Goal: Information Seeking & Learning: Learn about a topic

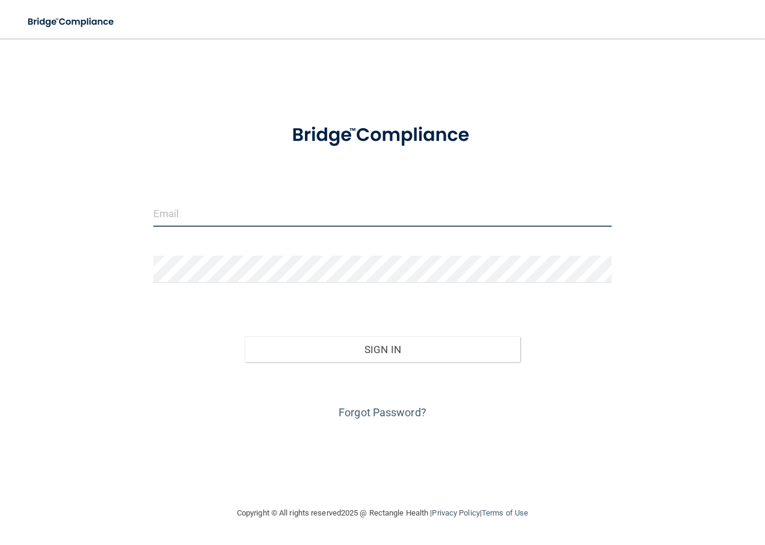
click at [269, 216] on input "email" at bounding box center [382, 213] width 459 height 27
type input "[EMAIL_ADDRESS][DOMAIN_NAME]"
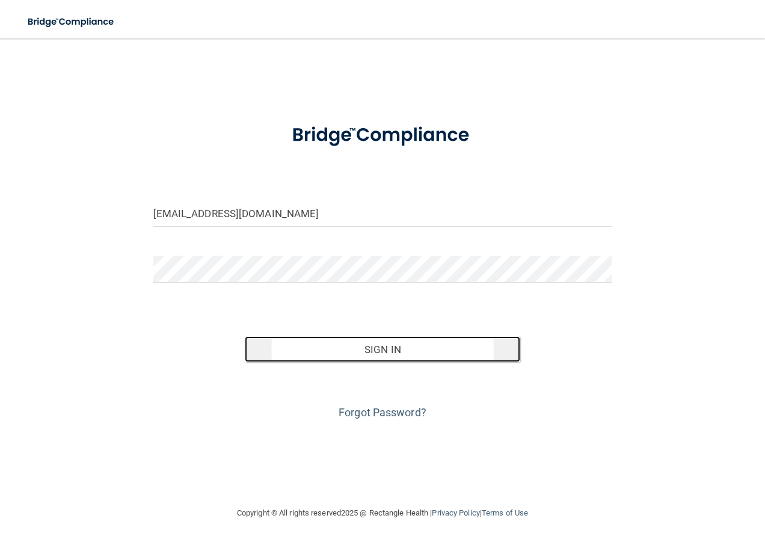
click at [345, 348] on button "Sign In" at bounding box center [382, 349] width 275 height 26
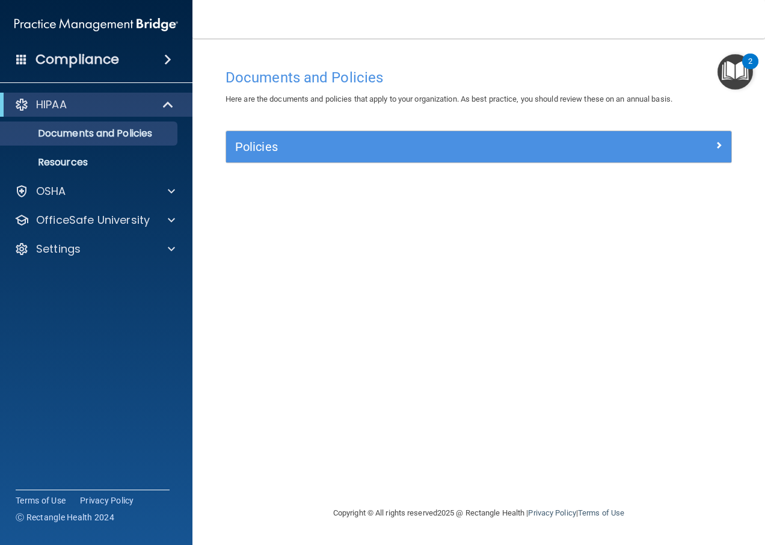
click at [607, 135] on div "Policies" at bounding box center [478, 146] width 505 height 31
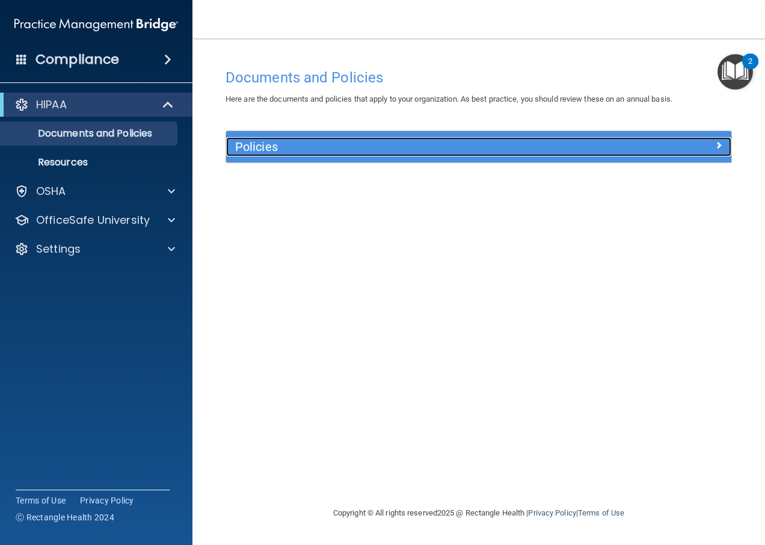
click at [717, 142] on span at bounding box center [718, 145] width 7 height 14
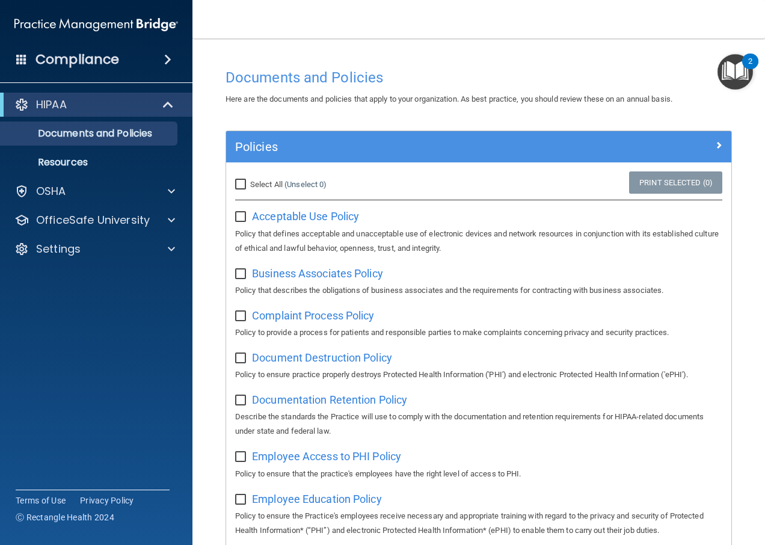
click at [241, 216] on input "checkbox" at bounding box center [242, 217] width 14 height 10
checkbox input "true"
click at [241, 186] on input "Select All (Unselect 1) Unselect All" at bounding box center [242, 185] width 14 height 10
checkbox input "true"
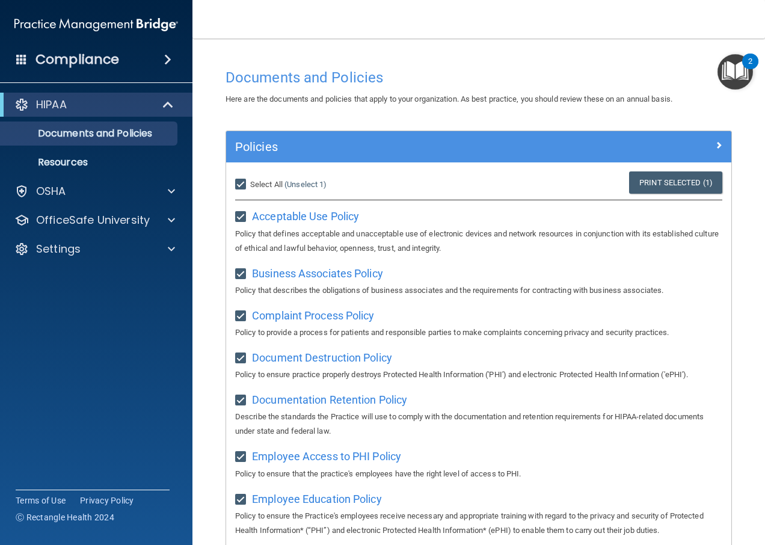
checkbox input "true"
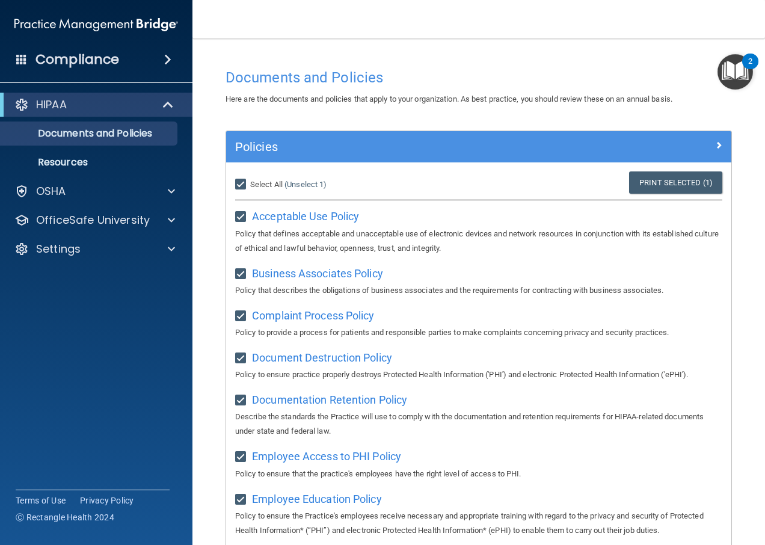
checkbox input "true"
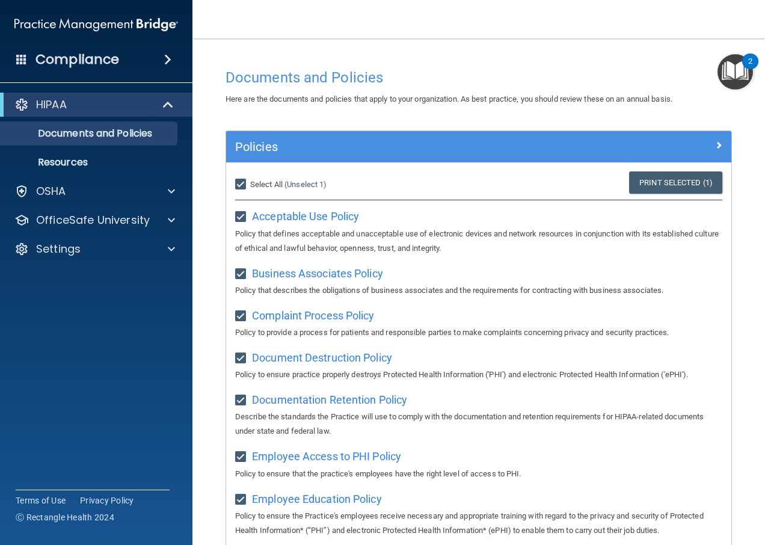
checkbox input "true"
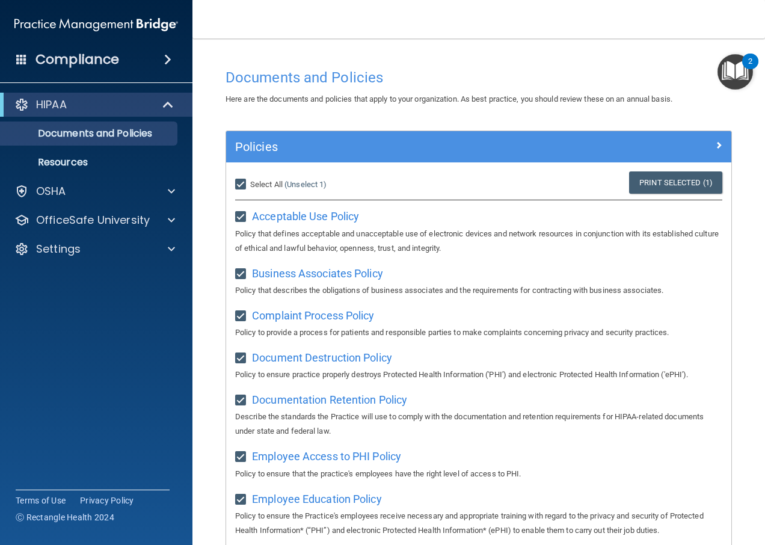
checkbox input "true"
click at [731, 78] on img "Open Resource Center, 2 new notifications" at bounding box center [734, 71] width 35 height 35
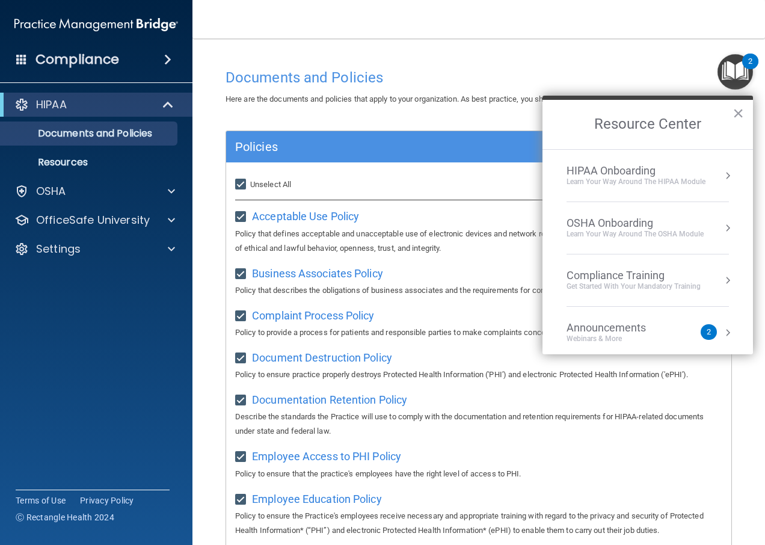
click at [722, 174] on button "Resource Center" at bounding box center [728, 176] width 12 height 12
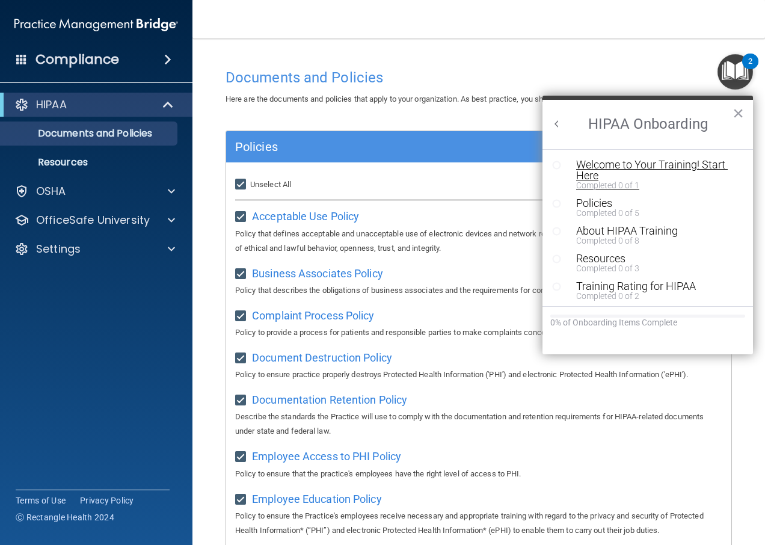
click at [652, 168] on div "Welcome to Your Training! Start Here" at bounding box center [652, 170] width 152 height 22
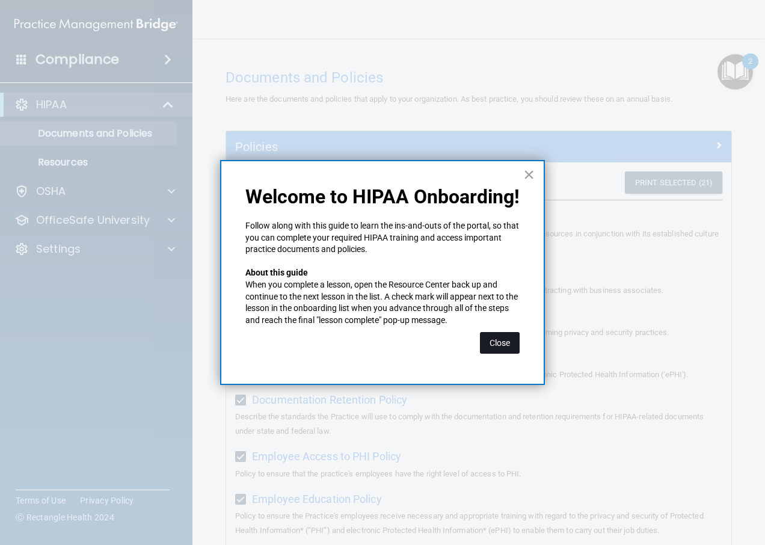
click at [501, 343] on button "Close" at bounding box center [500, 343] width 40 height 22
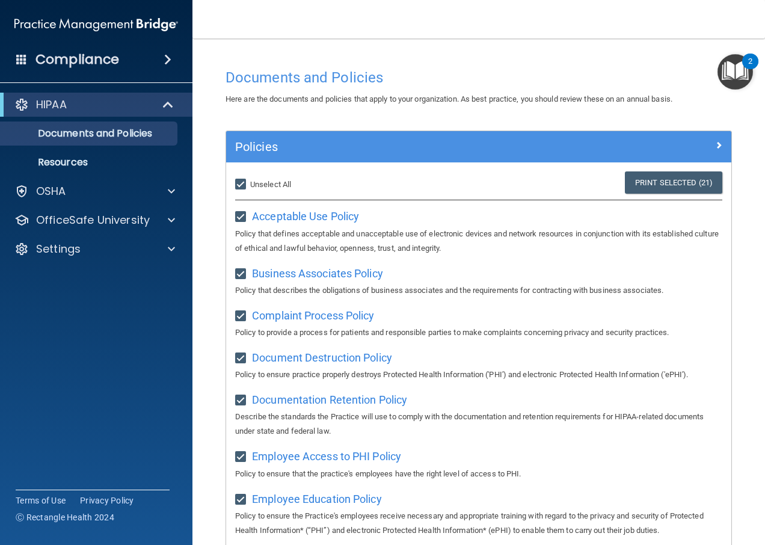
click at [721, 75] on img "Open Resource Center, 2 new notifications" at bounding box center [734, 71] width 35 height 35
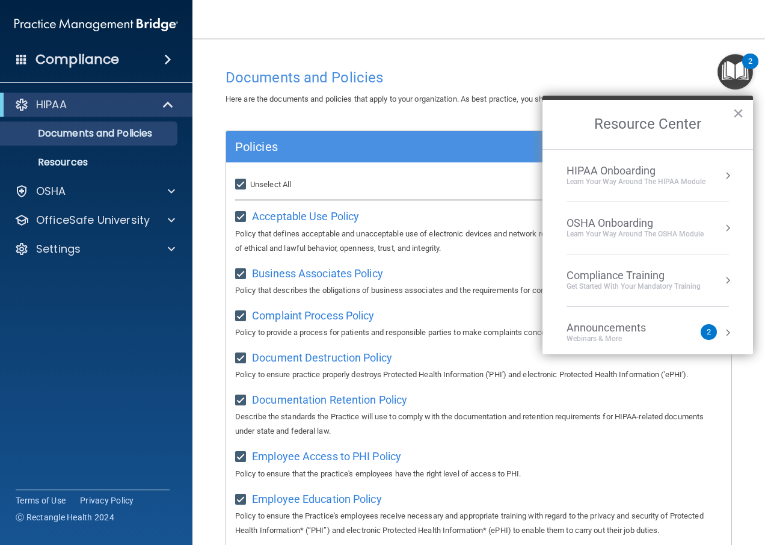
click at [722, 176] on button "Resource Center" at bounding box center [728, 176] width 12 height 12
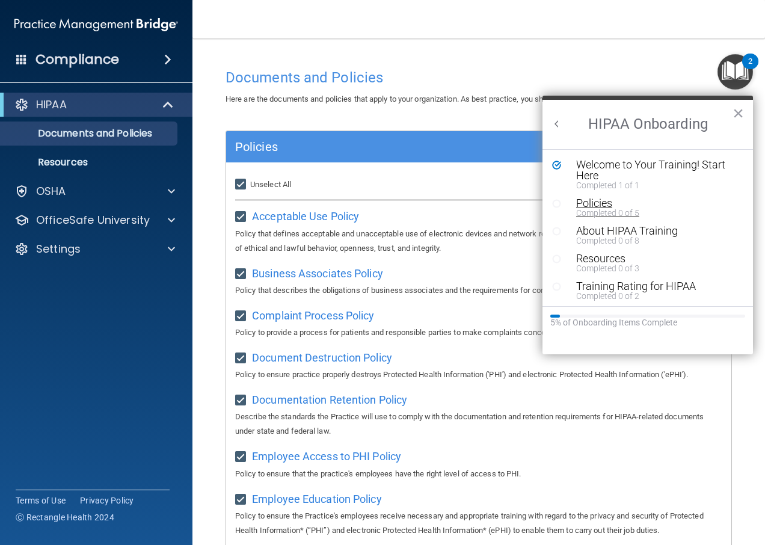
click at [608, 203] on div "Policies" at bounding box center [652, 203] width 152 height 11
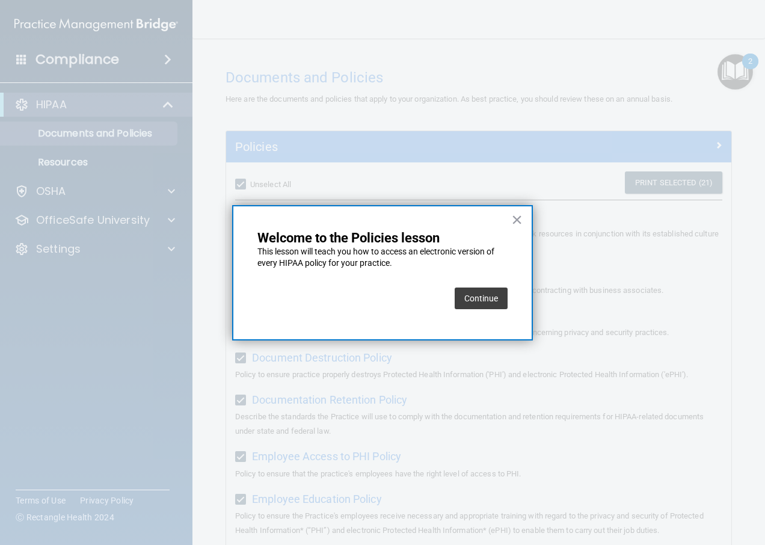
click at [485, 298] on button "Continue" at bounding box center [481, 298] width 53 height 22
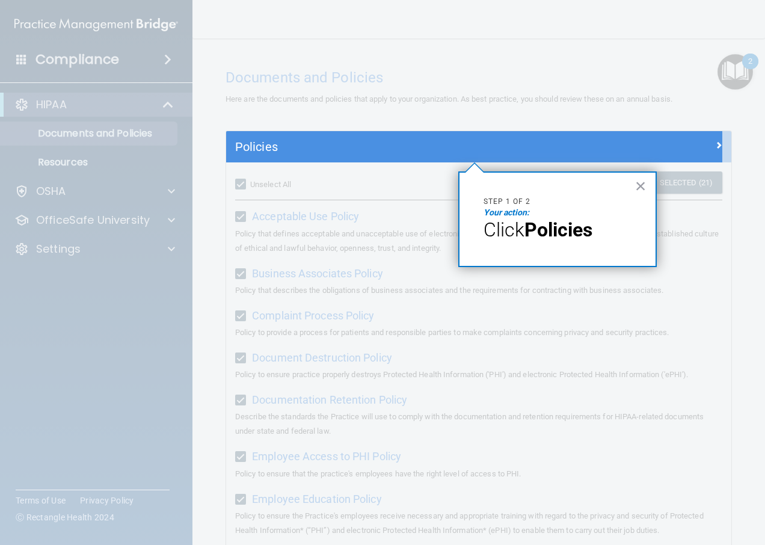
click at [572, 234] on strong "Policies" at bounding box center [558, 229] width 68 height 23
click at [640, 183] on button "×" at bounding box center [640, 185] width 11 height 19
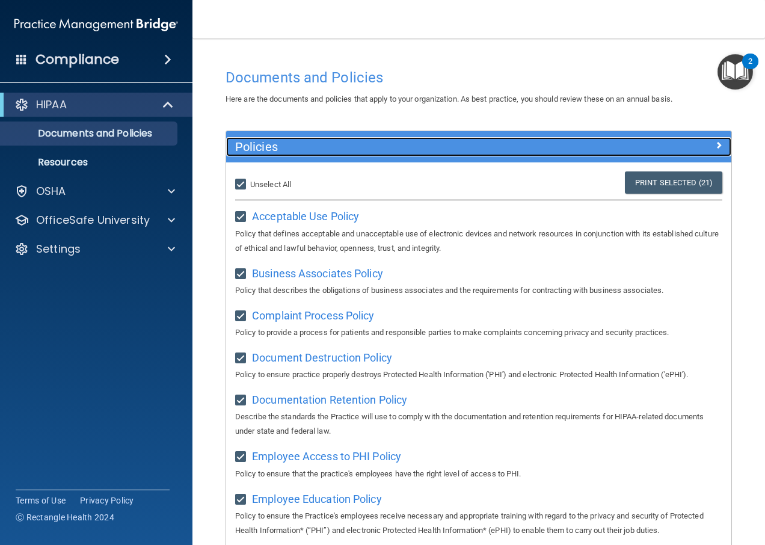
click at [715, 143] on span at bounding box center [718, 145] width 7 height 14
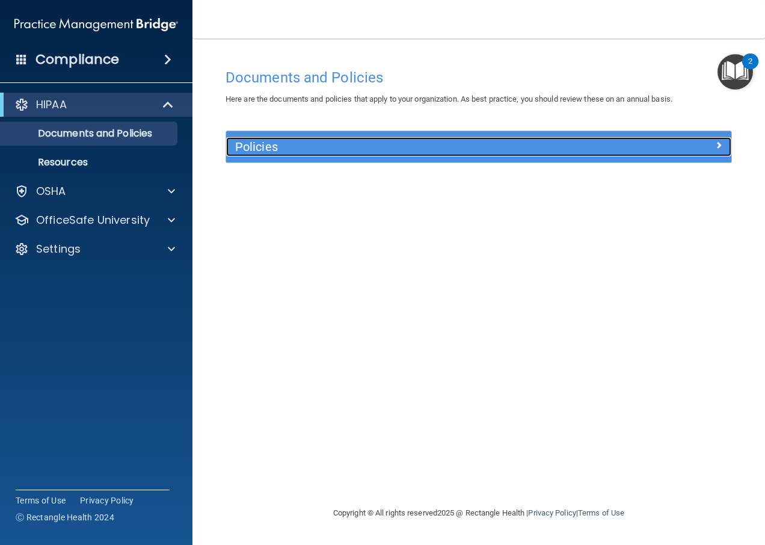
click at [705, 149] on div at bounding box center [668, 144] width 126 height 14
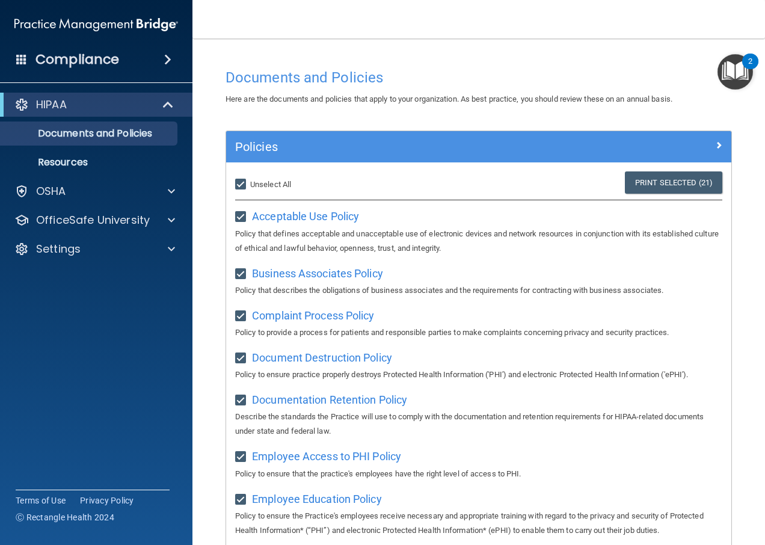
click at [732, 72] on img "Open Resource Center, 2 new notifications" at bounding box center [734, 71] width 35 height 35
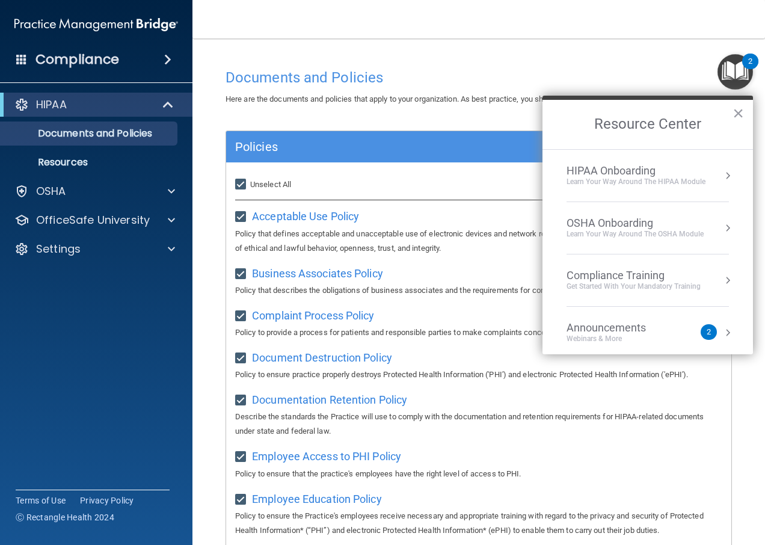
click at [240, 185] on input "Select All (Unselect 21) Unselect All" at bounding box center [242, 185] width 14 height 10
checkbox input "false"
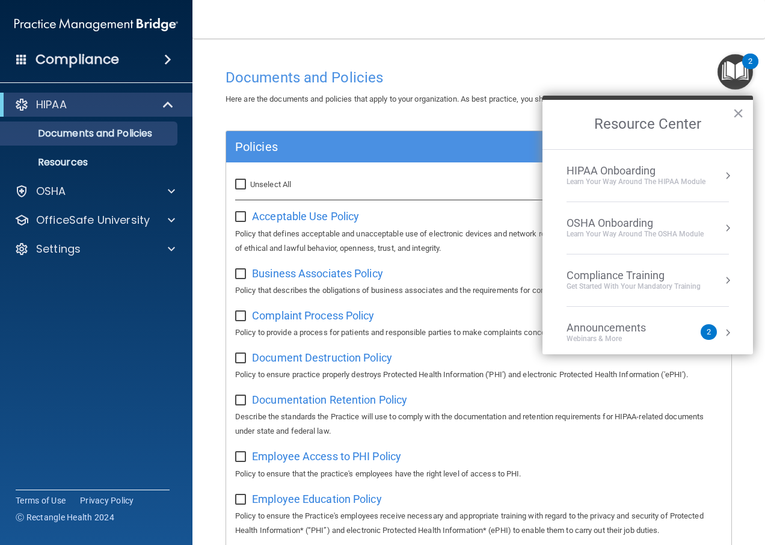
checkbox input "false"
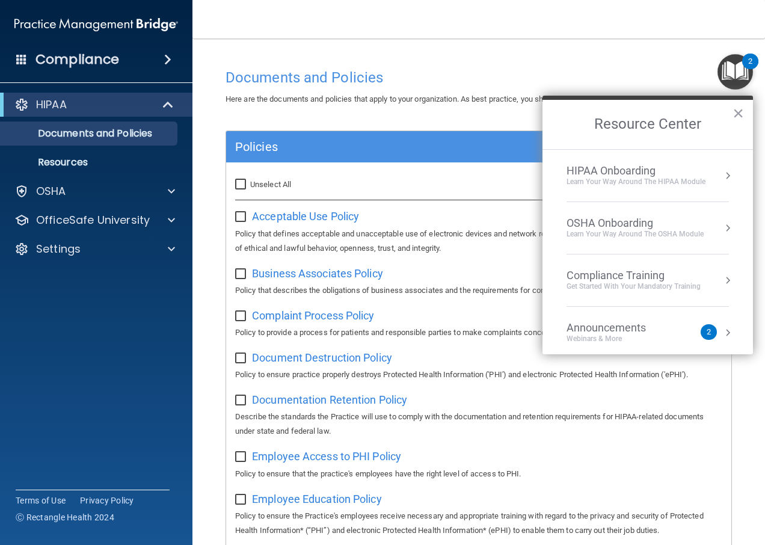
checkbox input "false"
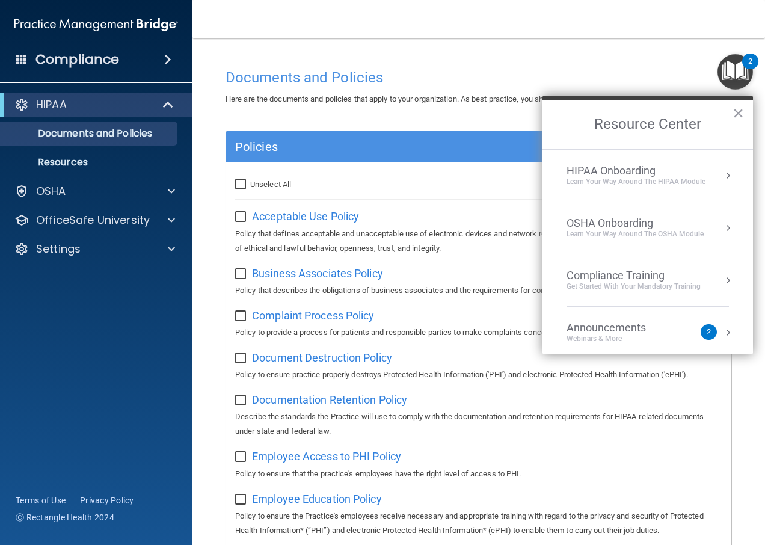
checkbox input "false"
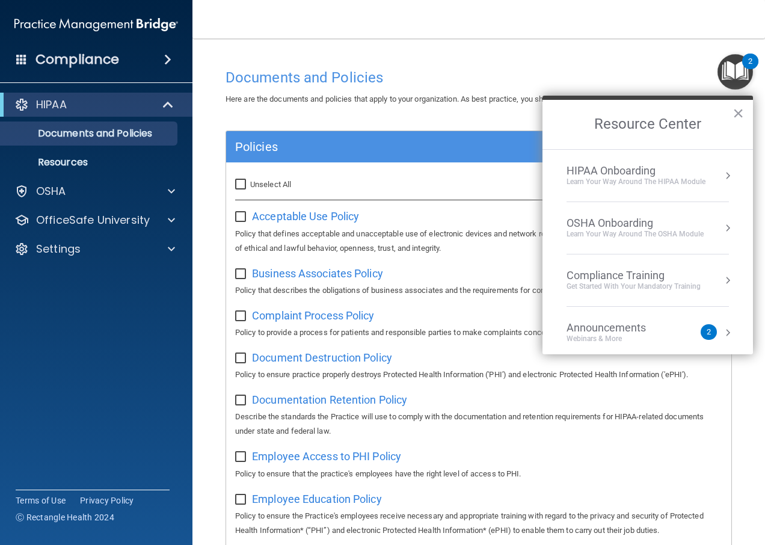
checkbox input "false"
click at [240, 185] on input "Select All (Unselect 0) Unselect All" at bounding box center [242, 185] width 14 height 10
checkbox input "true"
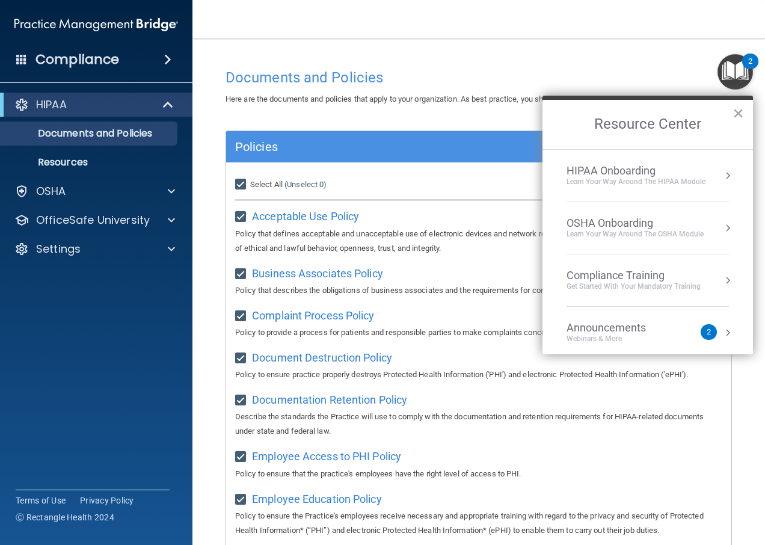
checkbox input "true"
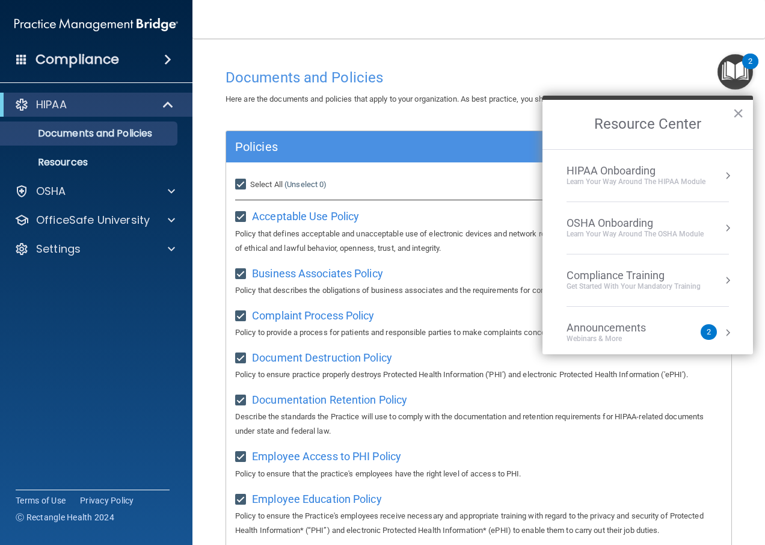
checkbox input "true"
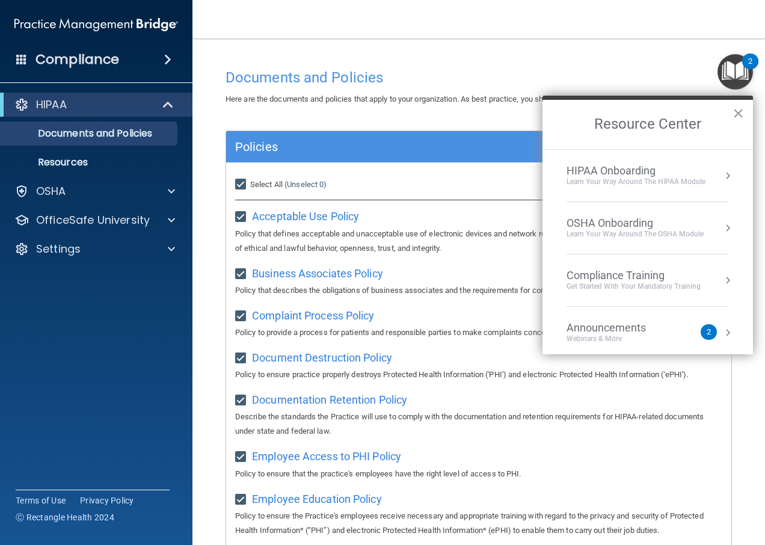
checkbox input "true"
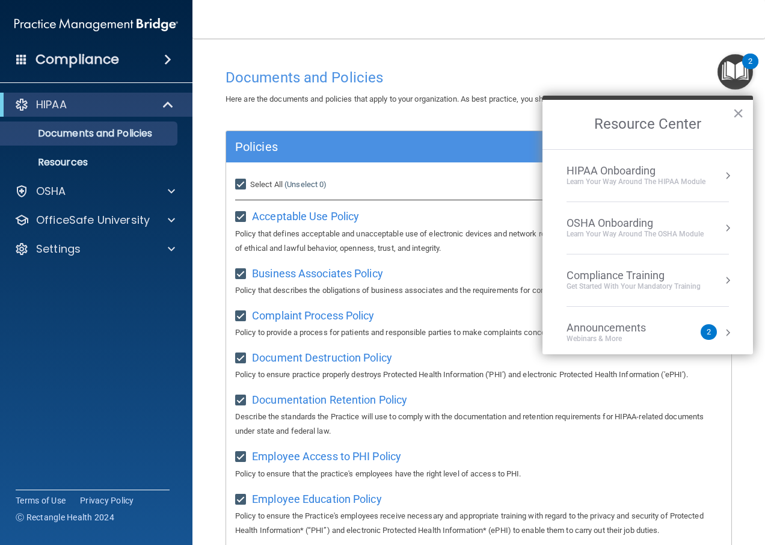
checkbox input "true"
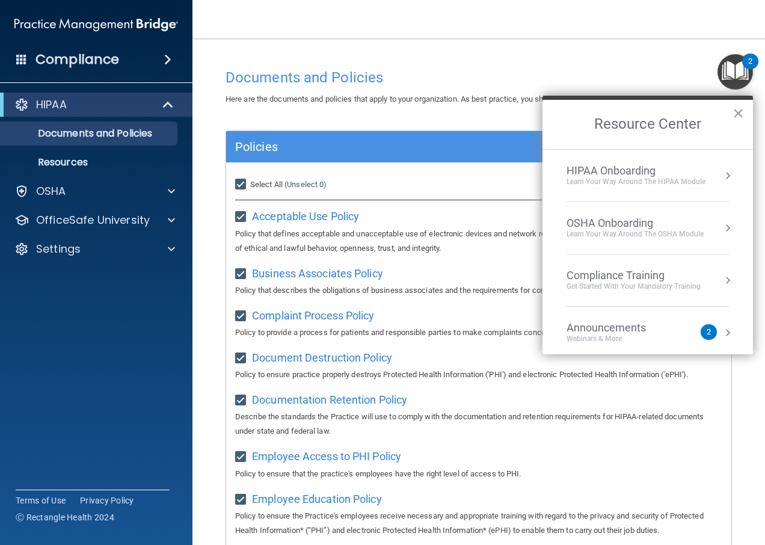
checkbox input "true"
click at [708, 175] on div "HIPAA Onboarding Learn Your Way around the HIPAA module" at bounding box center [647, 175] width 162 height 23
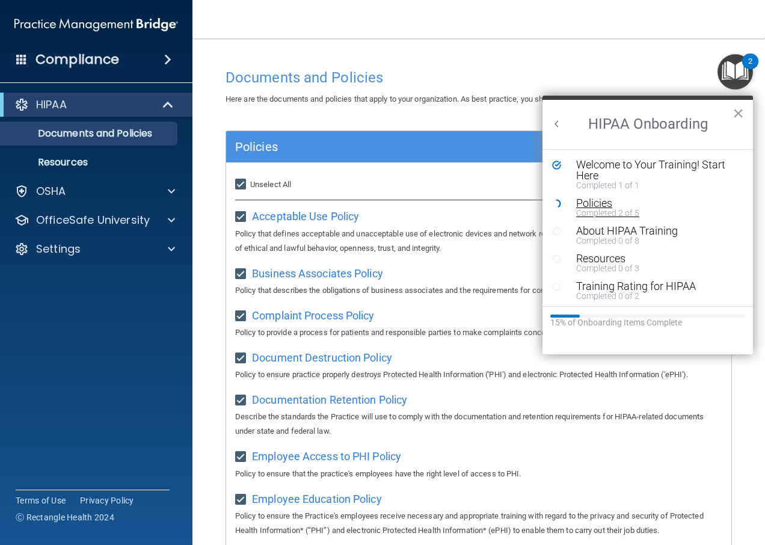
click at [611, 212] on div "Completed 2 of 5" at bounding box center [652, 213] width 152 height 8
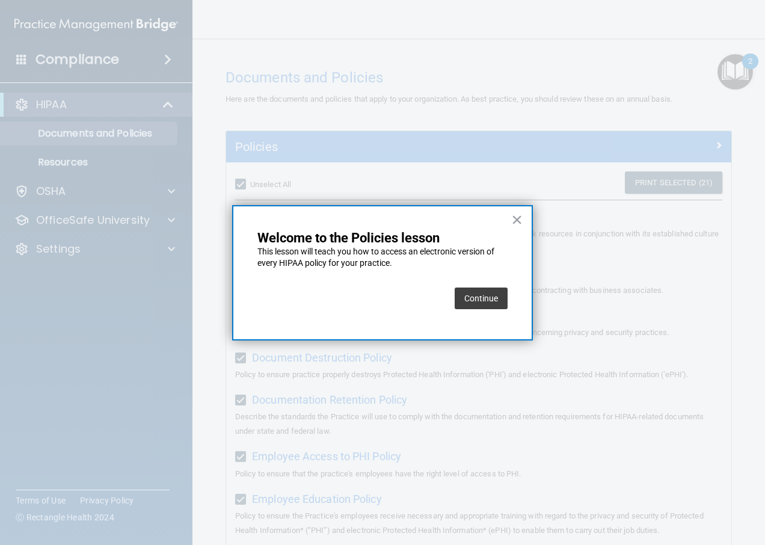
click at [500, 299] on button "Continue" at bounding box center [481, 298] width 53 height 22
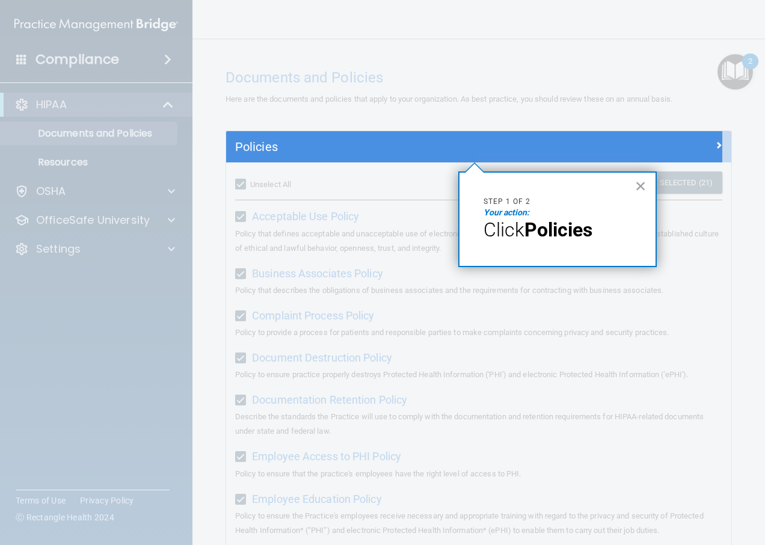
click at [577, 232] on strong "Policies" at bounding box center [558, 229] width 68 height 23
click at [639, 185] on button "×" at bounding box center [640, 185] width 11 height 19
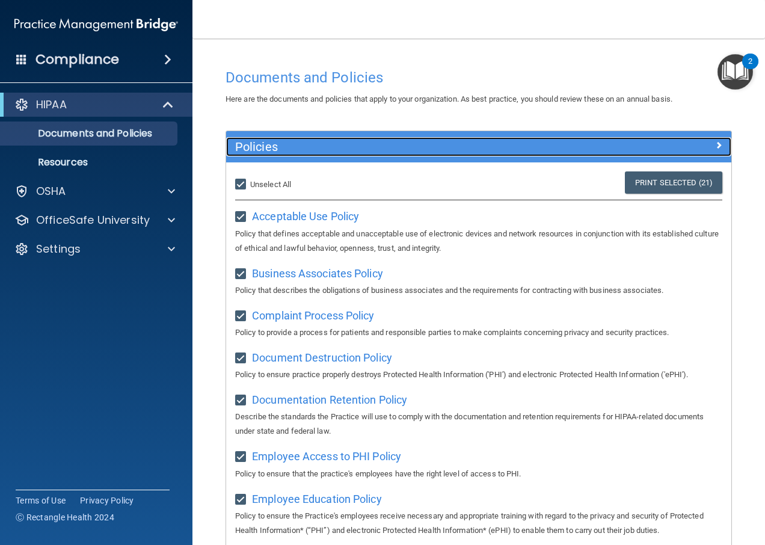
click at [244, 142] on h5 "Policies" at bounding box center [415, 146] width 361 height 13
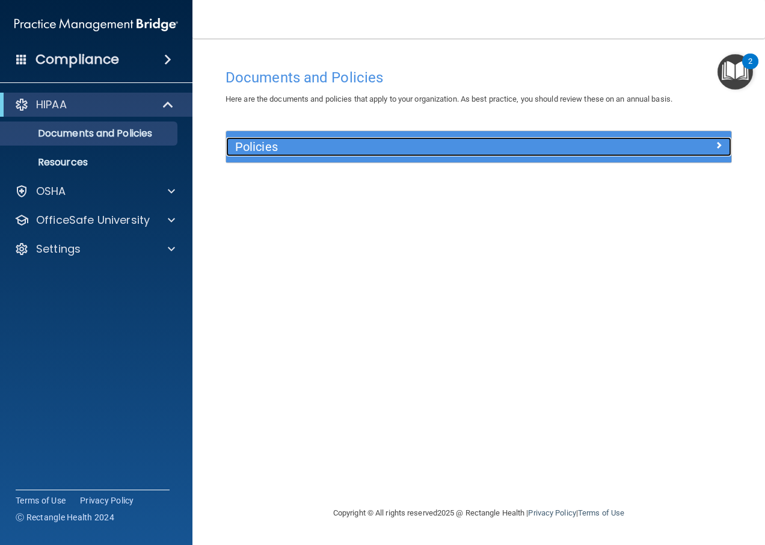
click at [254, 150] on h5 "Policies" at bounding box center [415, 146] width 361 height 13
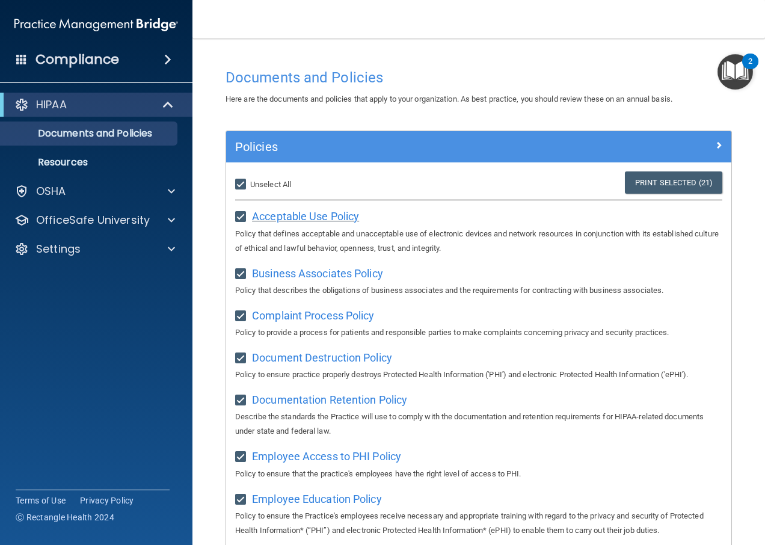
click at [287, 218] on span "Acceptable Use Policy" at bounding box center [305, 216] width 107 height 13
click at [244, 187] on input "Select All (Unselect 21) Unselect All" at bounding box center [242, 185] width 14 height 10
checkbox input "false"
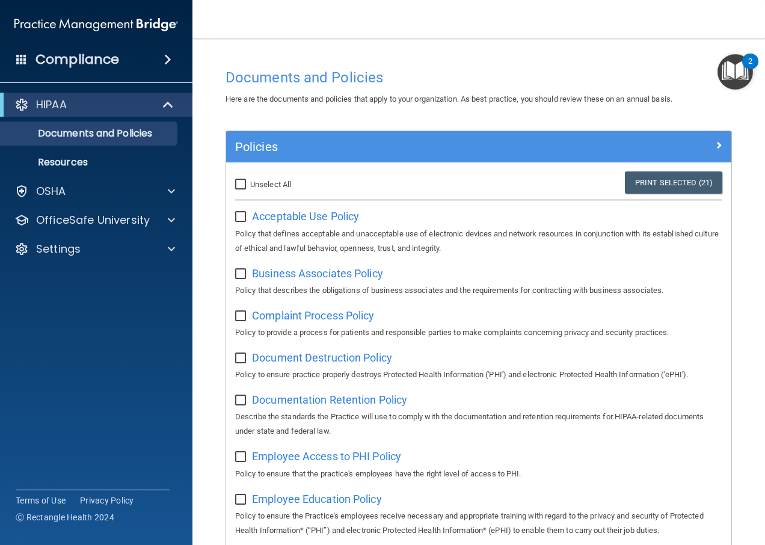
checkbox input "false"
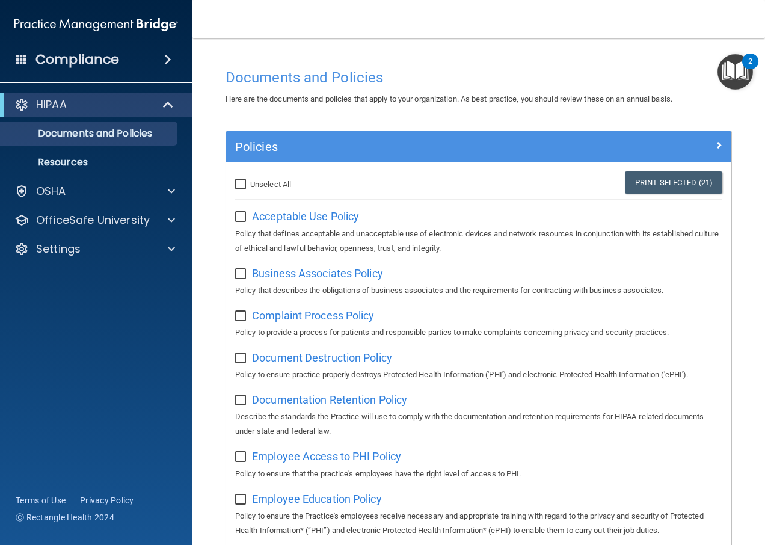
checkbox input "false"
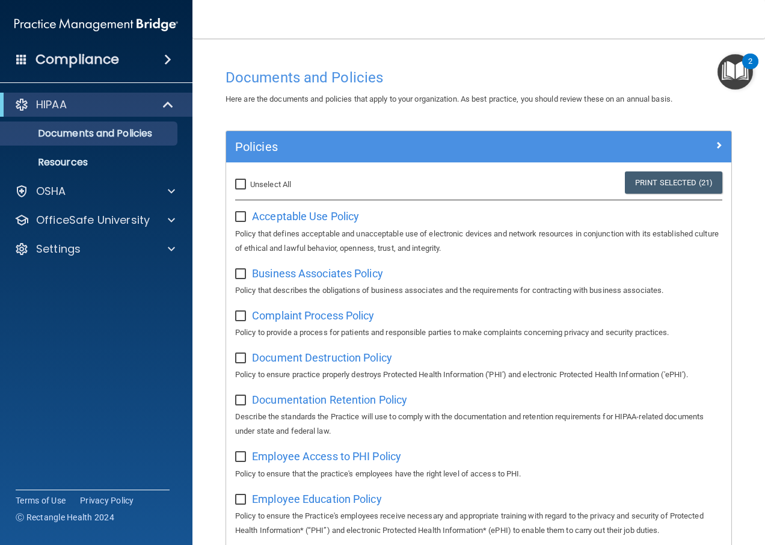
checkbox input "false"
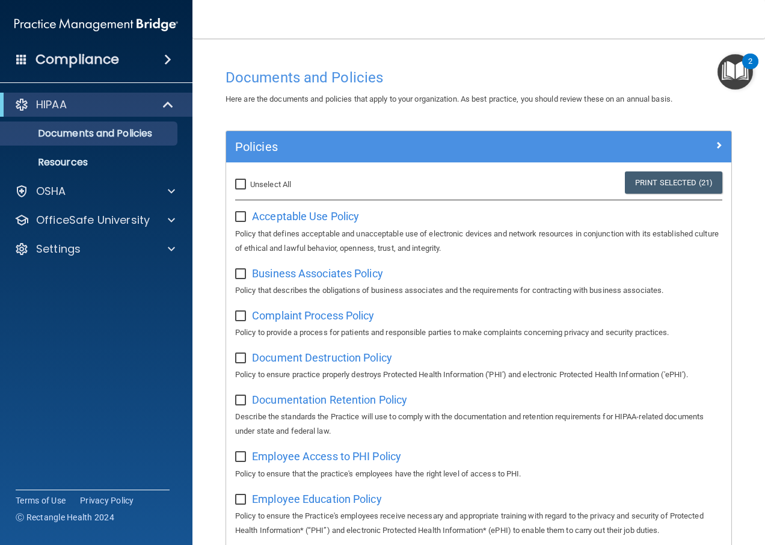
checkbox input "false"
click at [277, 272] on span "Business Associates Policy" at bounding box center [317, 273] width 131 height 13
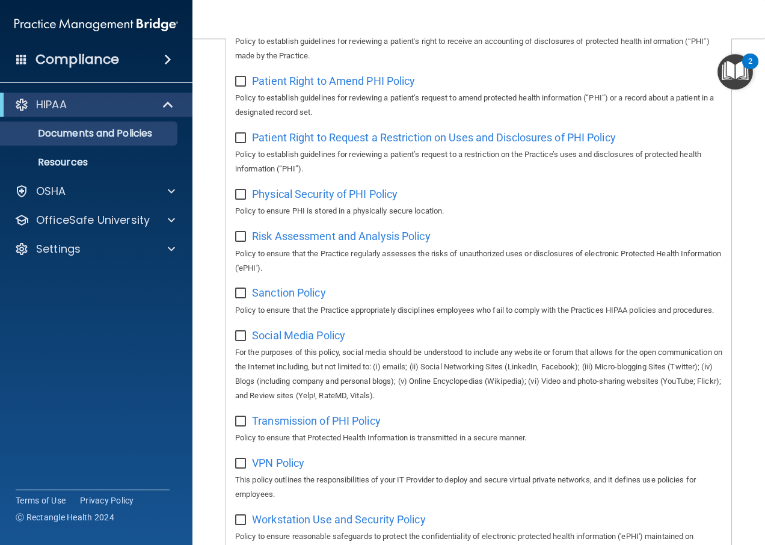
scroll to position [714, 0]
click at [156, 193] on div at bounding box center [170, 191] width 30 height 14
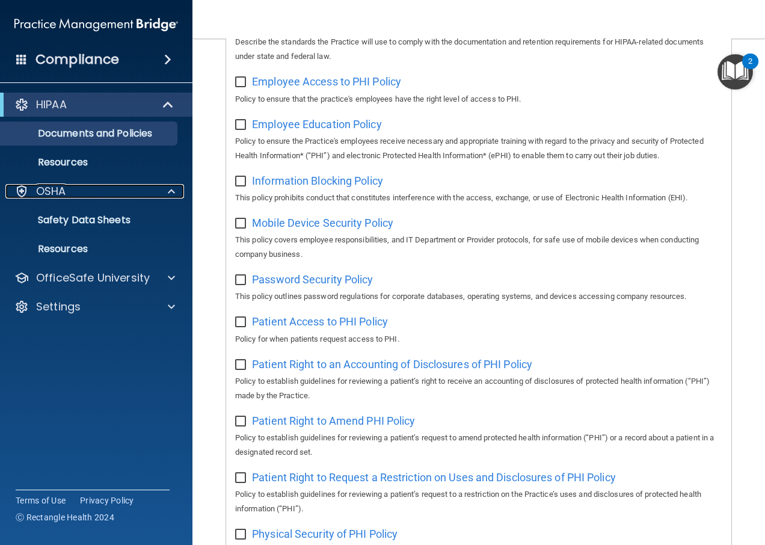
scroll to position [353, 0]
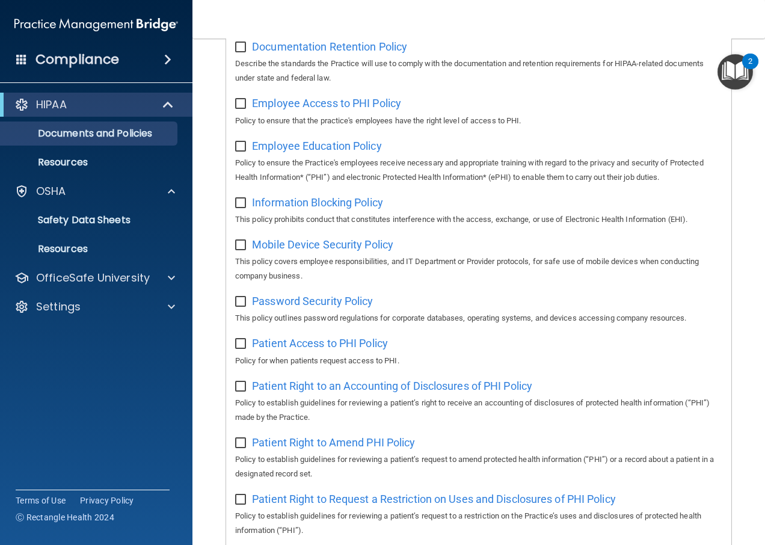
click at [741, 70] on img "Open Resource Center, 2 new notifications" at bounding box center [734, 71] width 35 height 35
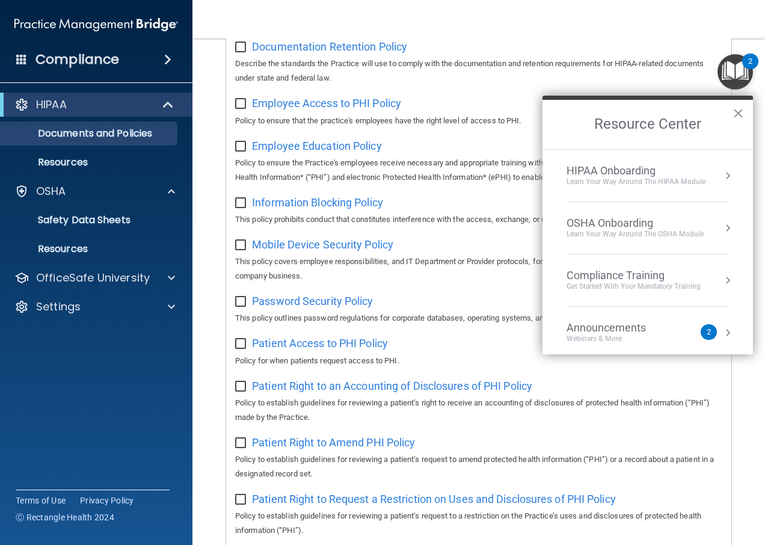
click at [711, 177] on div "HIPAA Onboarding Learn Your Way around the HIPAA module" at bounding box center [647, 175] width 162 height 23
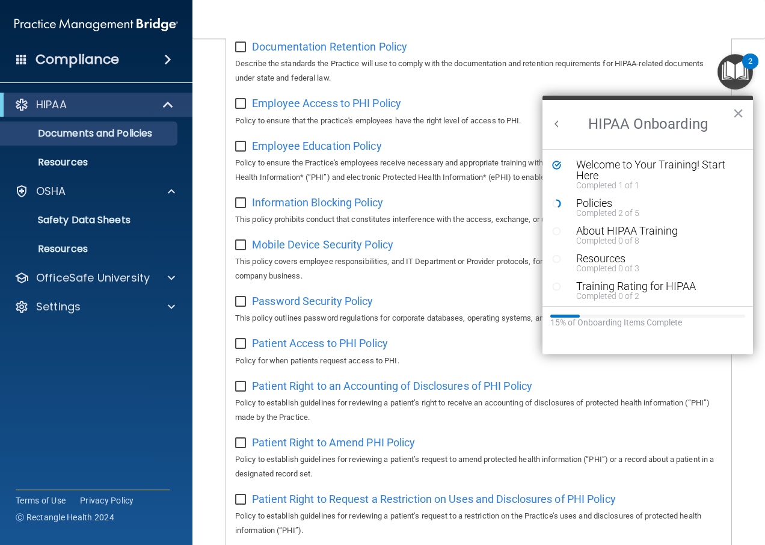
scroll to position [0, 0]
click at [610, 203] on div "Policies" at bounding box center [652, 203] width 152 height 11
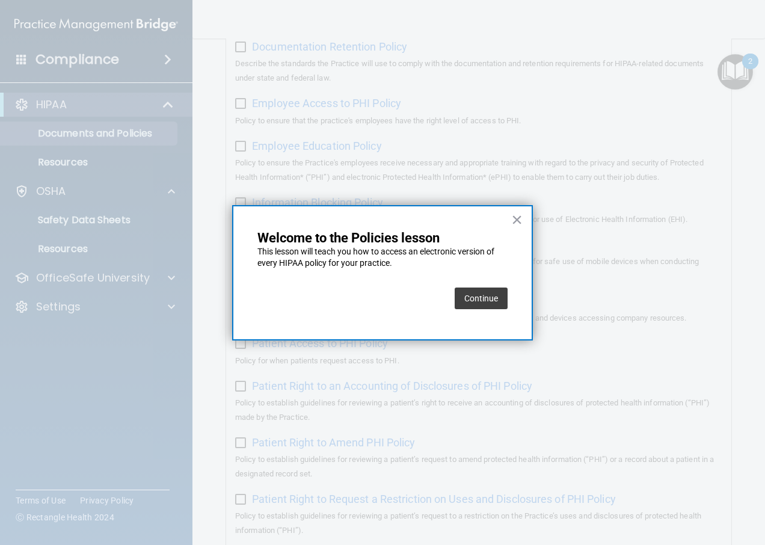
click at [502, 299] on button "Continue" at bounding box center [481, 298] width 53 height 22
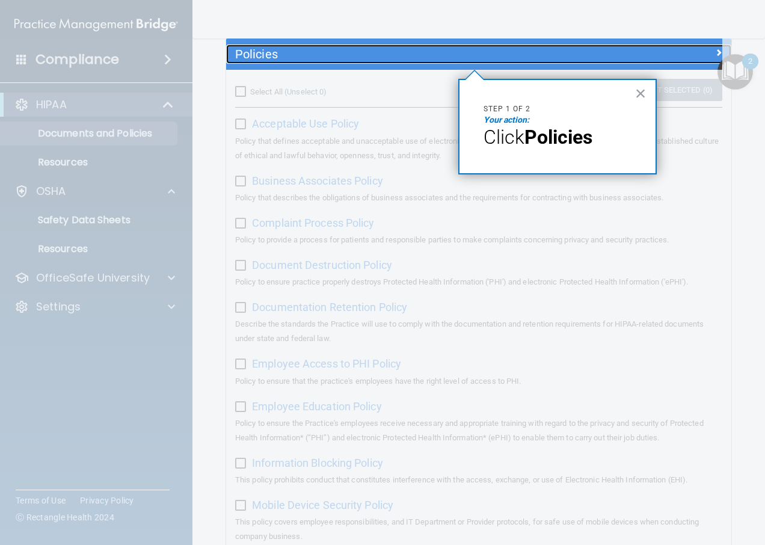
click at [715, 49] on span at bounding box center [718, 52] width 7 height 14
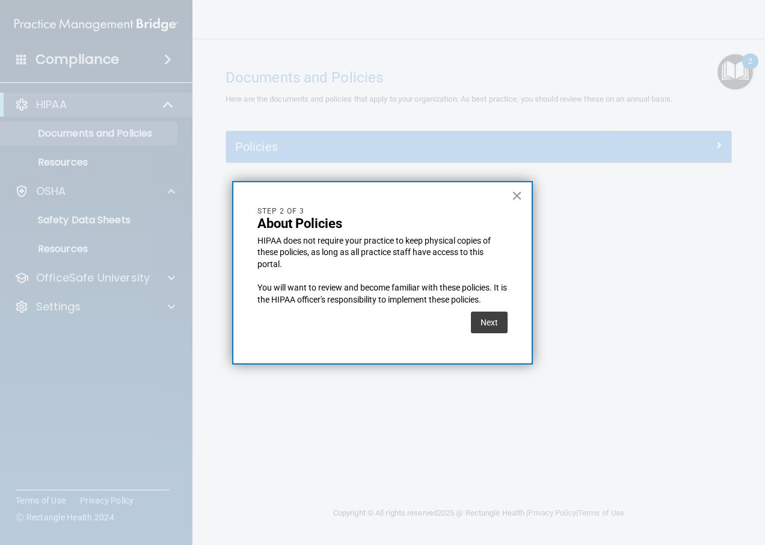
scroll to position [0, 0]
click at [502, 316] on button "Next" at bounding box center [489, 322] width 37 height 22
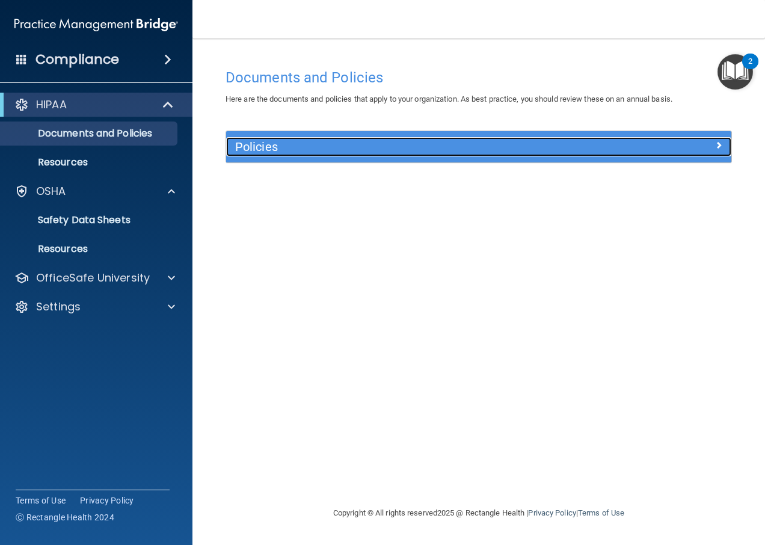
click at [712, 145] on div at bounding box center [668, 144] width 126 height 14
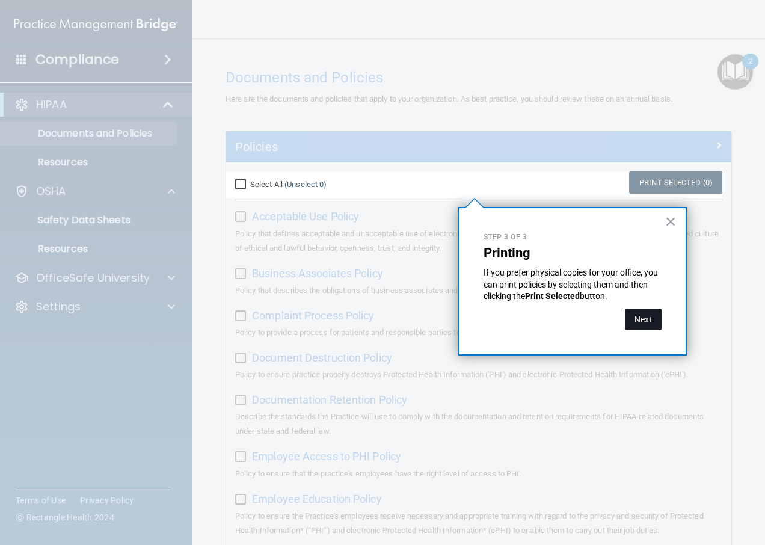
click at [639, 322] on button "Next" at bounding box center [643, 319] width 37 height 22
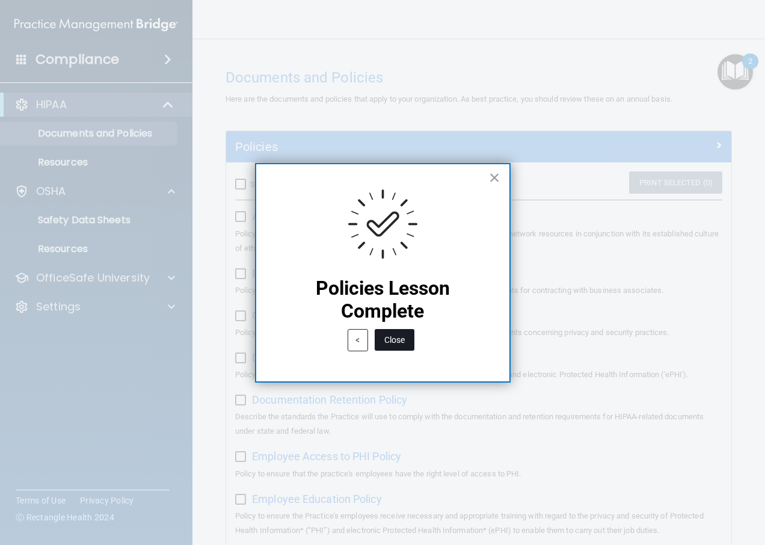
click at [393, 343] on button "Close" at bounding box center [395, 340] width 40 height 22
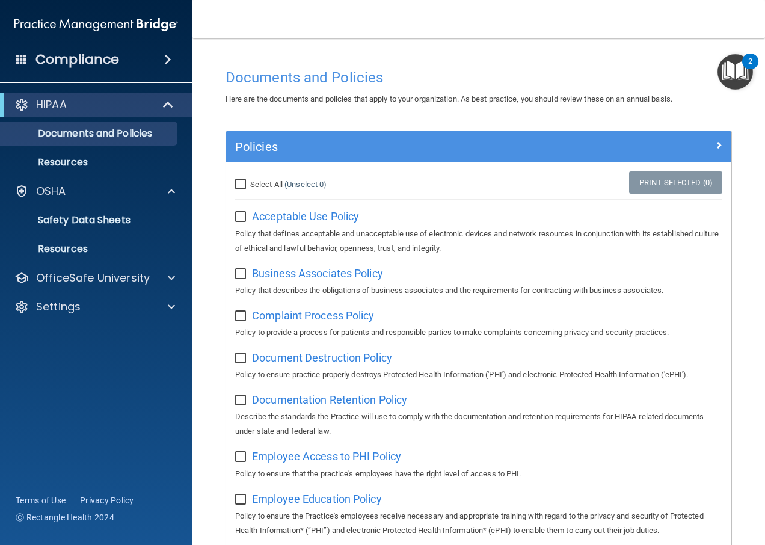
click at [731, 80] on img "Open Resource Center, 2 new notifications" at bounding box center [734, 71] width 35 height 35
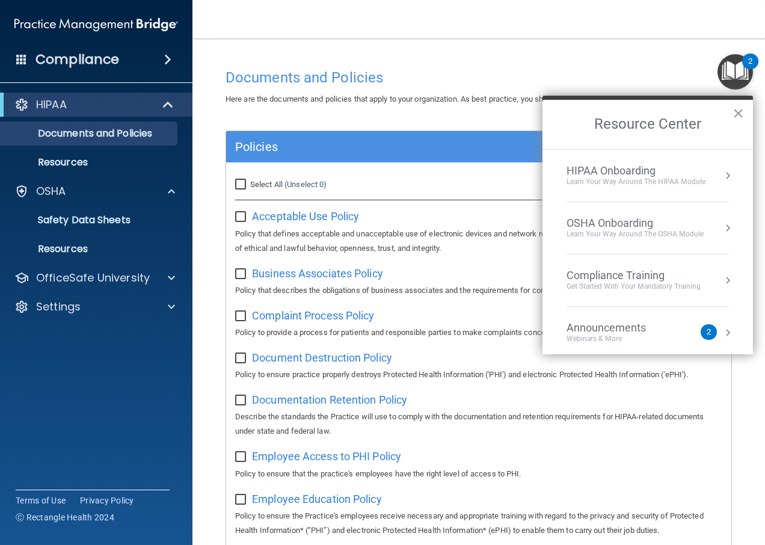
click at [682, 178] on div "Learn Your Way around the HIPAA module" at bounding box center [635, 182] width 139 height 10
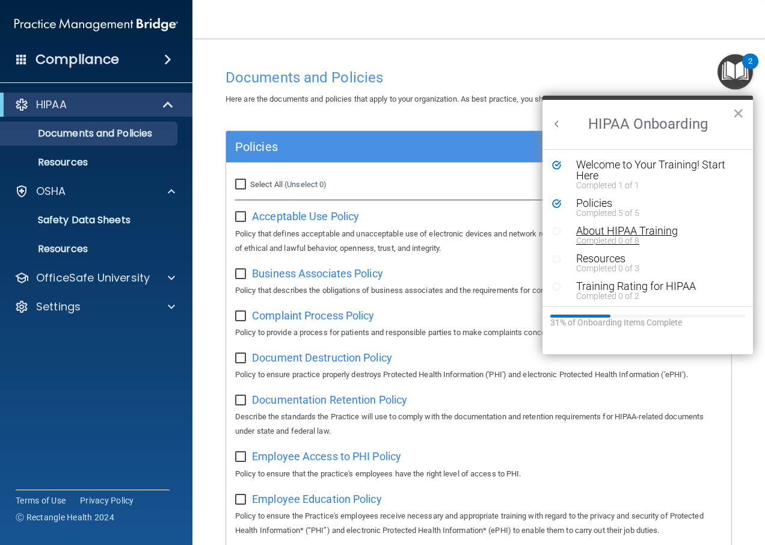
click at [639, 234] on div "About HIPAA Training" at bounding box center [652, 230] width 152 height 11
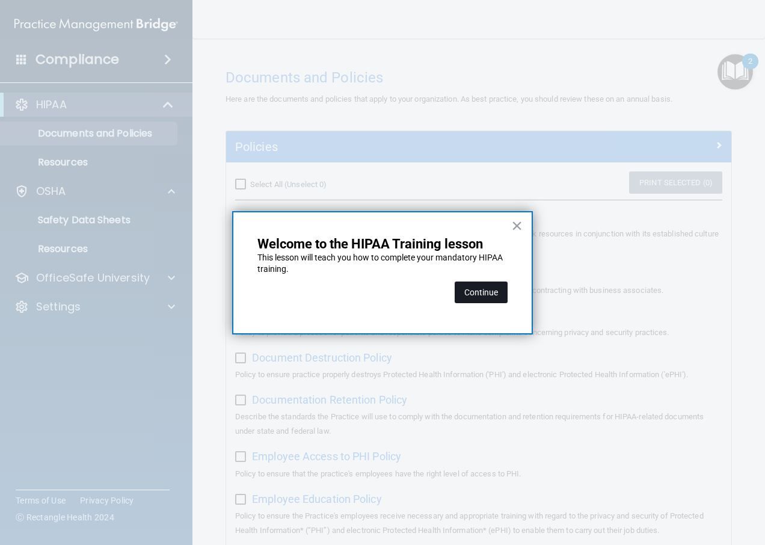
click at [494, 292] on button "Continue" at bounding box center [481, 292] width 53 height 22
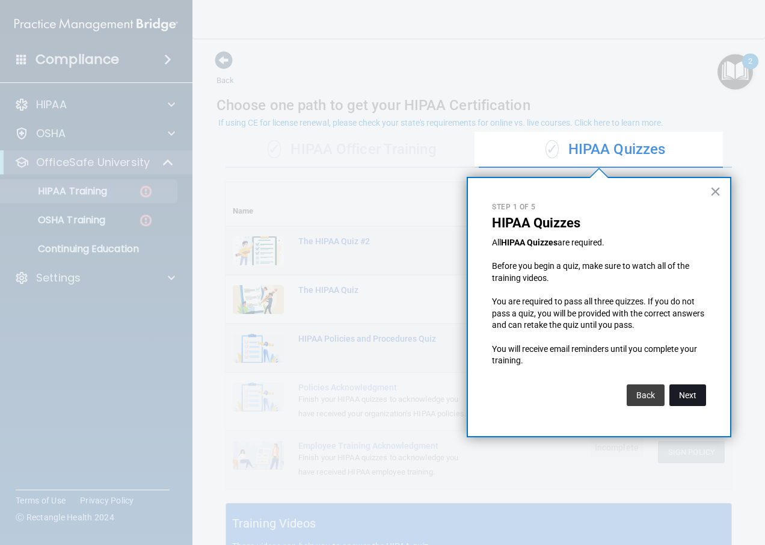
click at [684, 397] on button "Next" at bounding box center [687, 395] width 37 height 22
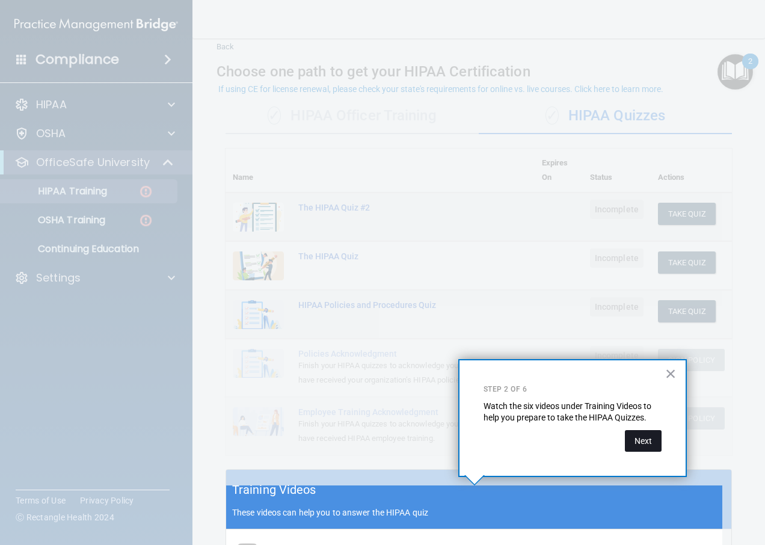
click at [642, 444] on button "Next" at bounding box center [643, 441] width 37 height 22
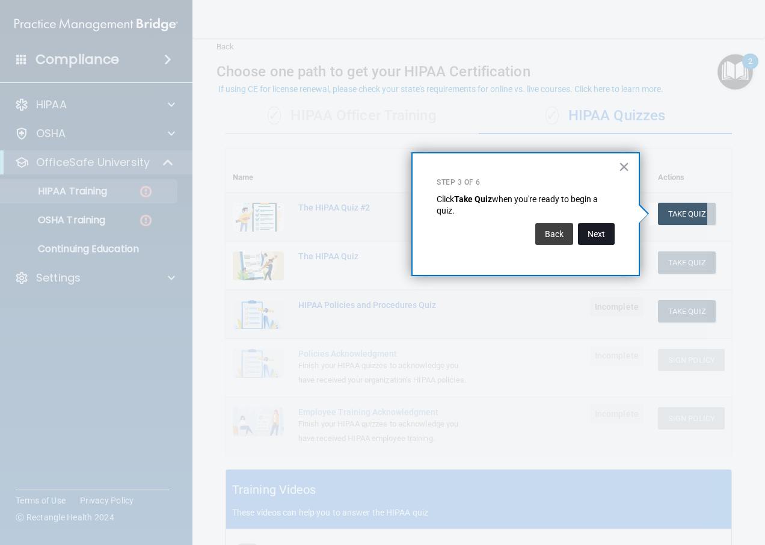
click at [595, 237] on button "Next" at bounding box center [596, 234] width 37 height 22
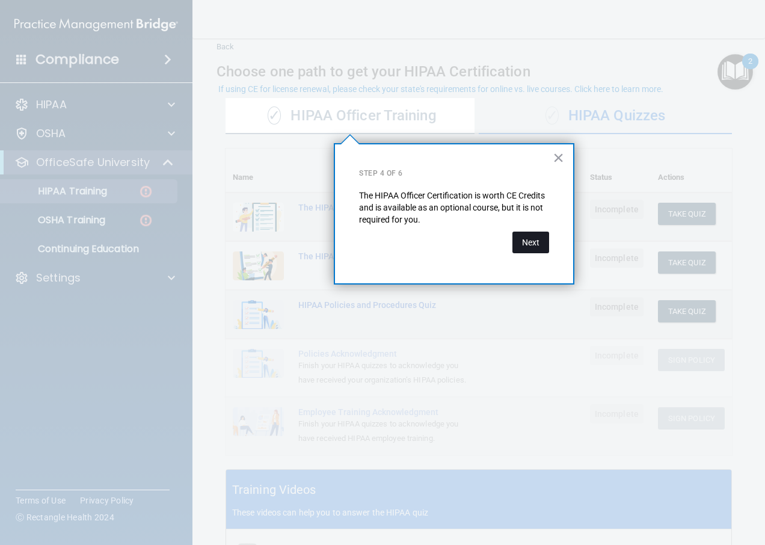
click at [532, 245] on button "Next" at bounding box center [530, 242] width 37 height 22
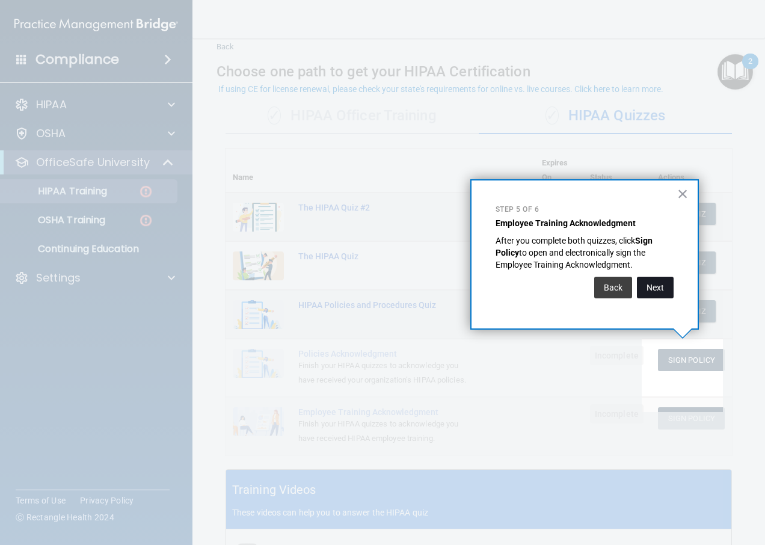
click at [648, 284] on button "Next" at bounding box center [655, 288] width 37 height 22
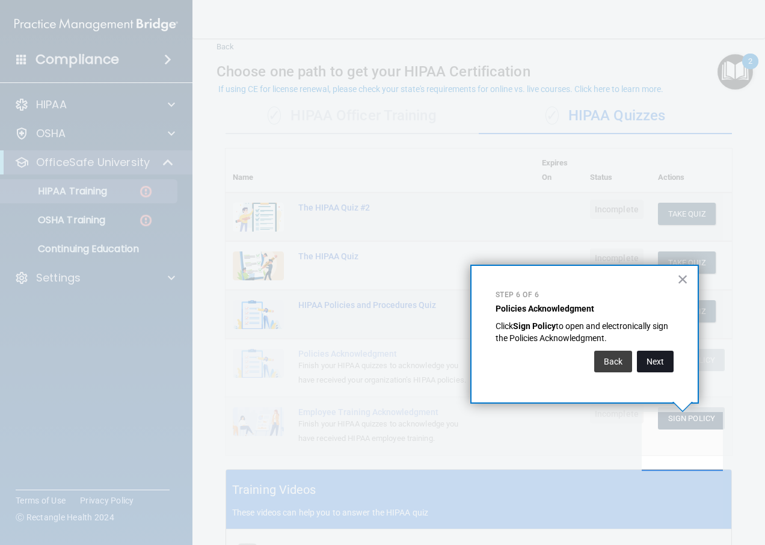
click at [658, 369] on button "Next" at bounding box center [655, 362] width 37 height 22
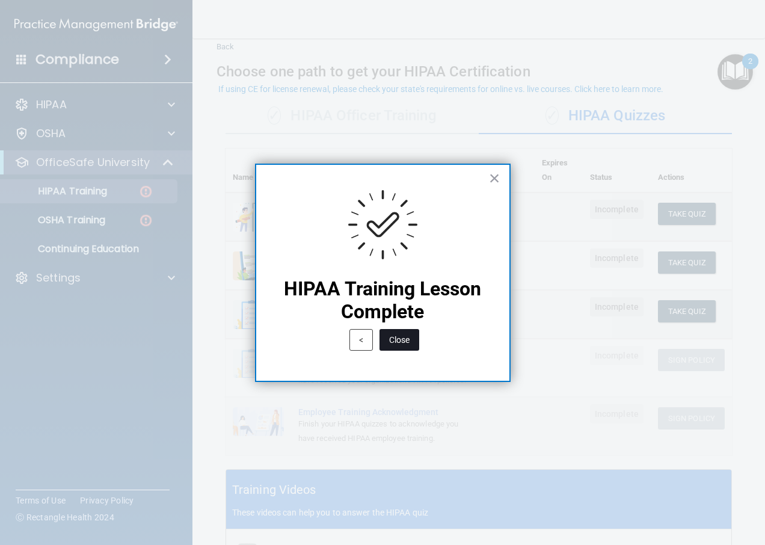
click at [412, 344] on button "Close" at bounding box center [399, 340] width 40 height 22
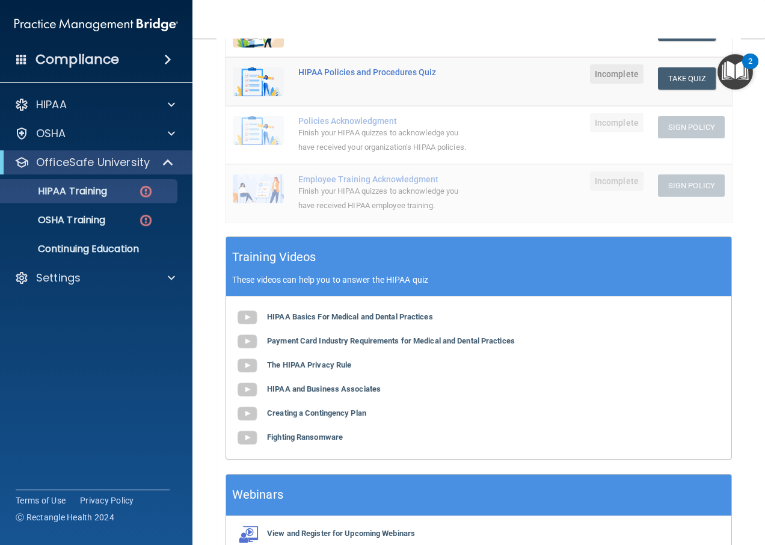
scroll to position [301, 0]
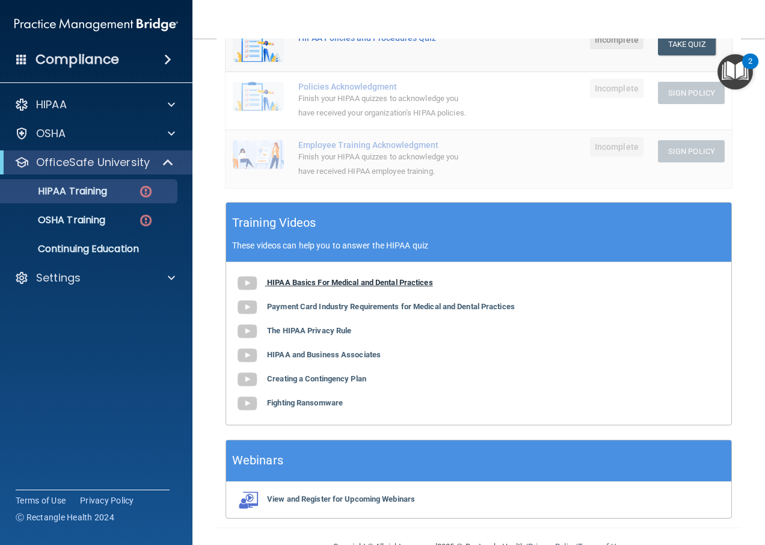
click at [313, 287] on b "HIPAA Basics For Medical and Dental Practices" at bounding box center [350, 282] width 166 height 9
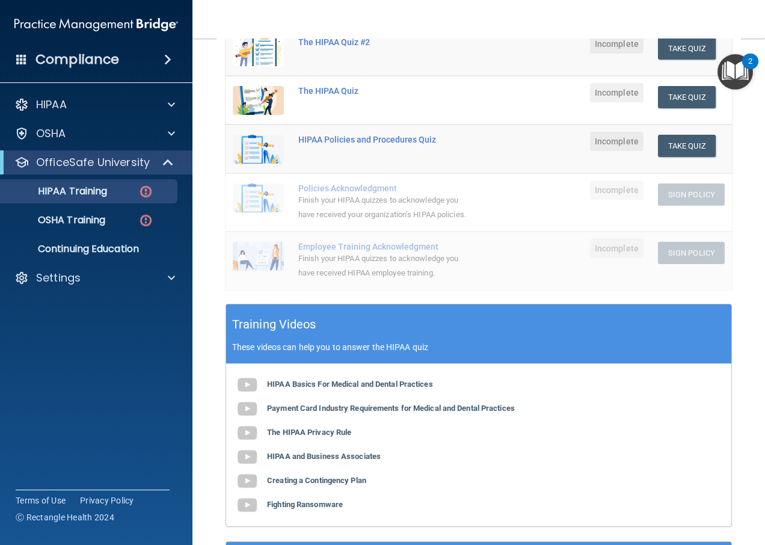
scroll to position [227, 0]
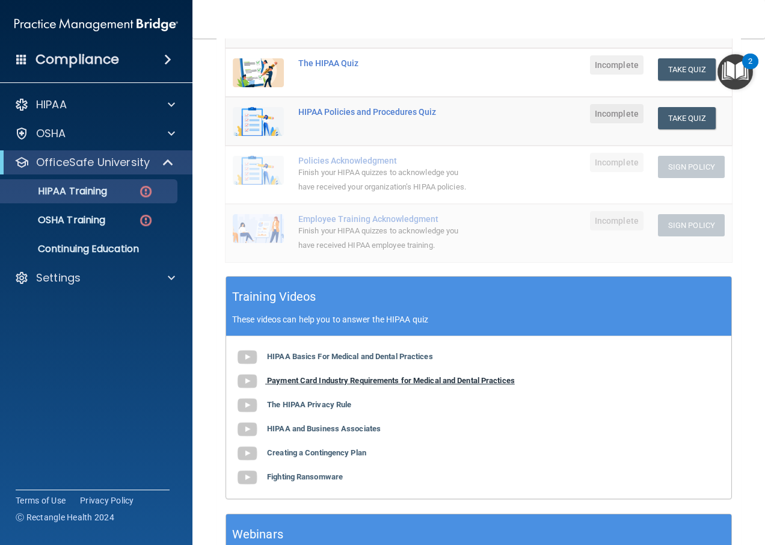
click at [331, 385] on b "Payment Card Industry Requirements for Medical and Dental Practices" at bounding box center [391, 380] width 248 height 9
click at [281, 409] on b "The HIPAA Privacy Rule" at bounding box center [309, 404] width 84 height 9
click at [292, 433] on b "HIPAA and Business Associates" at bounding box center [324, 428] width 114 height 9
click at [290, 457] on b "Creating a Contingency Plan" at bounding box center [316, 452] width 99 height 9
